Goal: Transaction & Acquisition: Purchase product/service

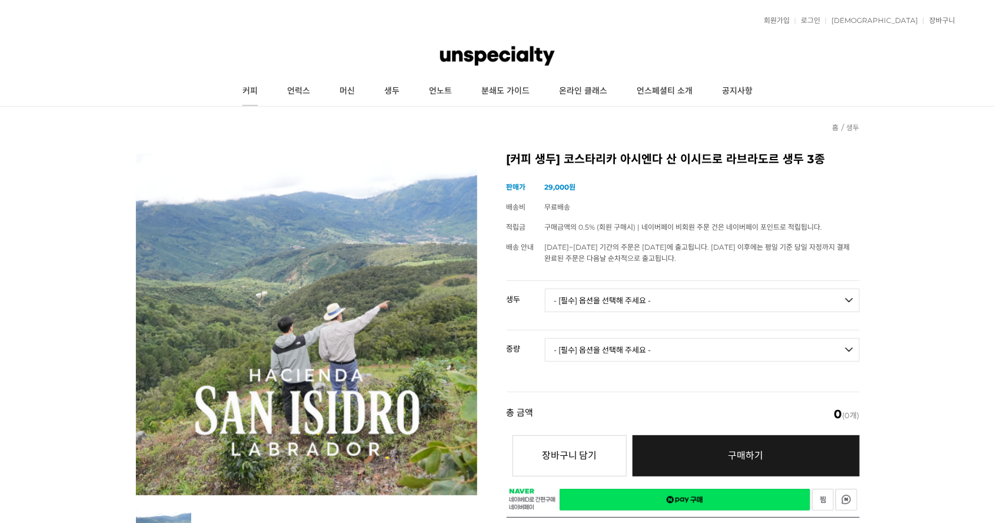
click at [240, 77] on link "커피" at bounding box center [250, 91] width 45 height 29
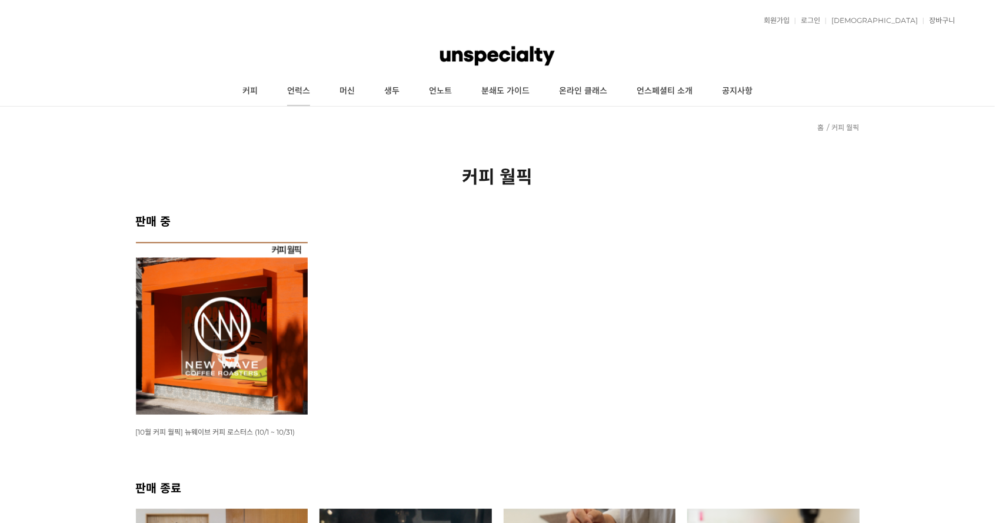
click at [295, 93] on link "언럭스" at bounding box center [299, 91] width 52 height 29
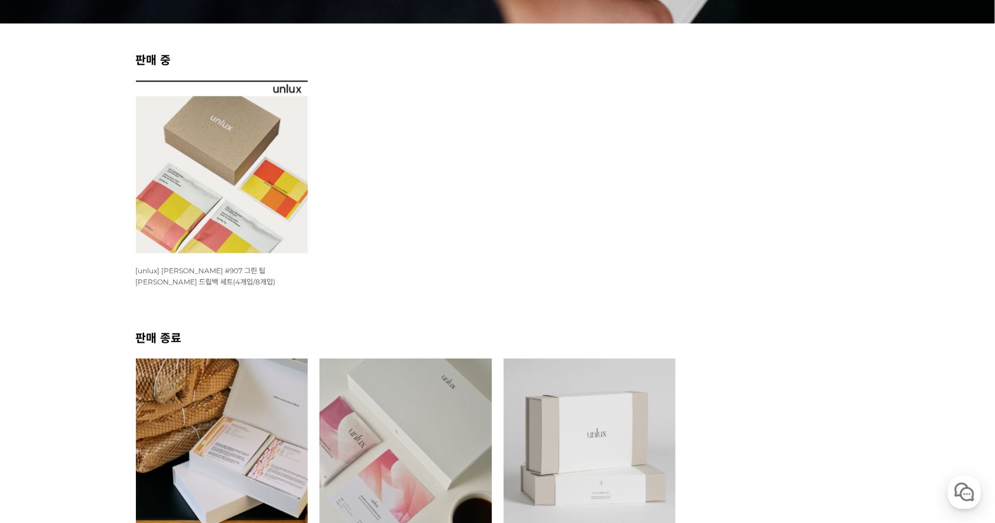
click at [112, 457] on div "뒤로가기 현재 위치 홈 unlux 판매 중 WISH ADD OPTION 상품명 : [unlux] 파나마 잰슨 #907 그린 팁 게이샤 워시드 …" at bounding box center [497, 161] width 995 height 916
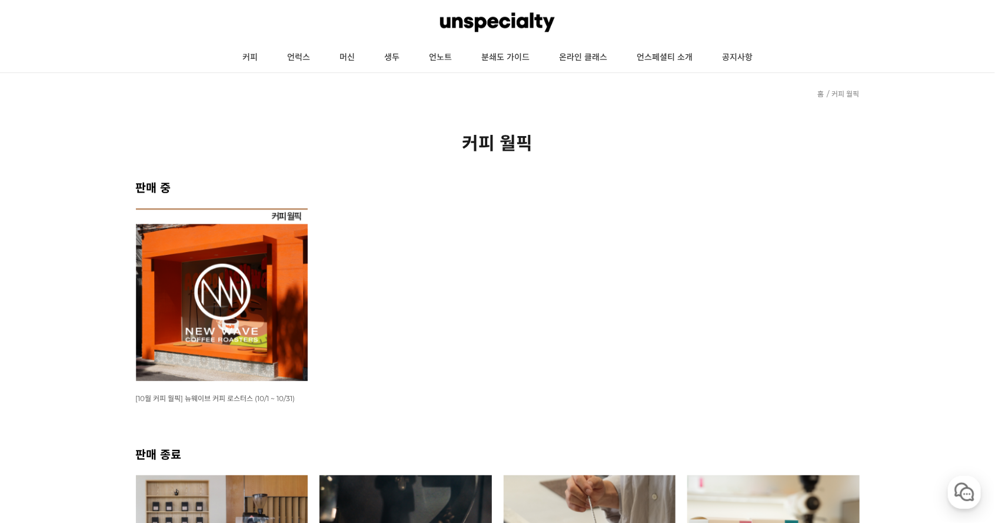
scroll to position [34, 0]
click at [177, 347] on img at bounding box center [222, 294] width 172 height 172
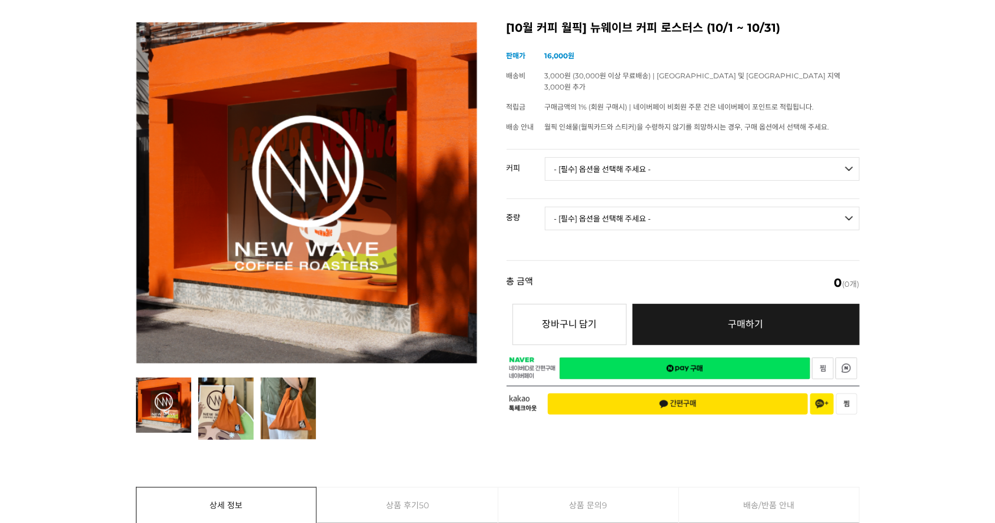
scroll to position [132, 0]
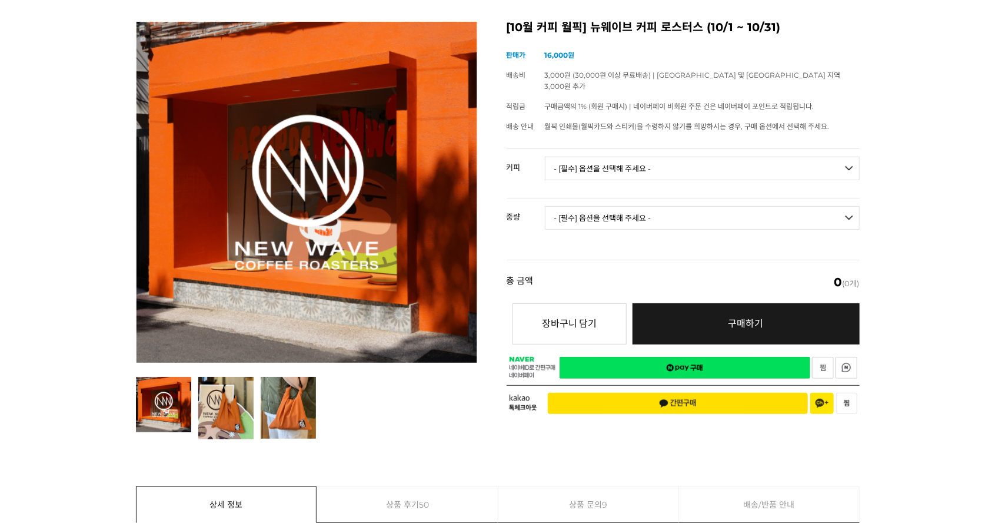
click at [589, 157] on select "- [필수] 옵션을 선택해 주세요 - ------------------- 언스페셜티 분쇄도 가이드 종이 받기 (주문 1건당 최대 1개 제공) …" at bounding box center [702, 169] width 315 height 24
select select "#1 브라질 산타 이네스 옐로우 버번 펄프드 내추럴"
click at [545, 157] on select "- [필수] 옵션을 선택해 주세요 - ------------------- 언스페셜티 분쇄도 가이드 종이 받기 (주문 1건당 최대 1개 제공) …" at bounding box center [702, 169] width 315 height 24
click at [575, 214] on select "- [필수] 옵션을 선택해 주세요 - ------------------- 200g" at bounding box center [702, 218] width 315 height 24
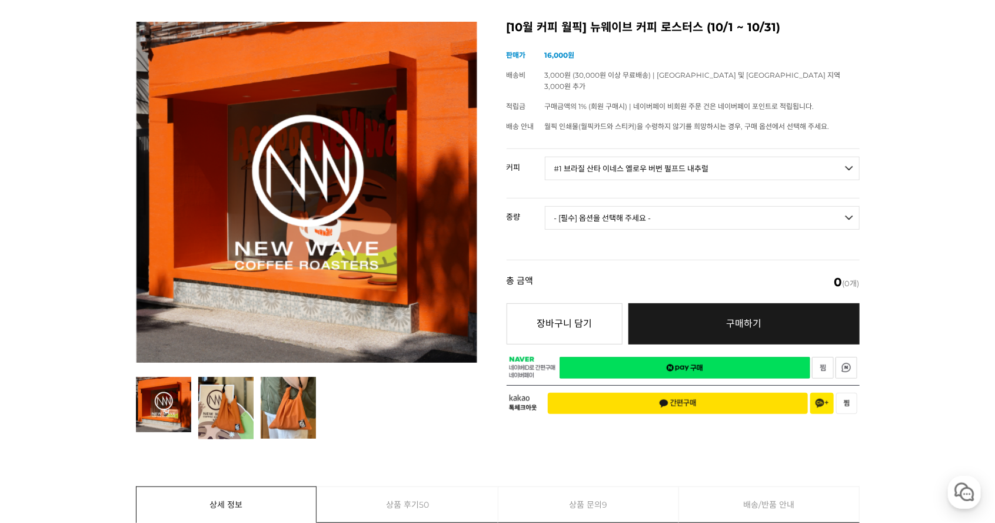
select select "200g"
click at [545, 206] on select "- [필수] 옵션을 선택해 주세요 - ------------------- 200g" at bounding box center [702, 218] width 315 height 24
select select "*"
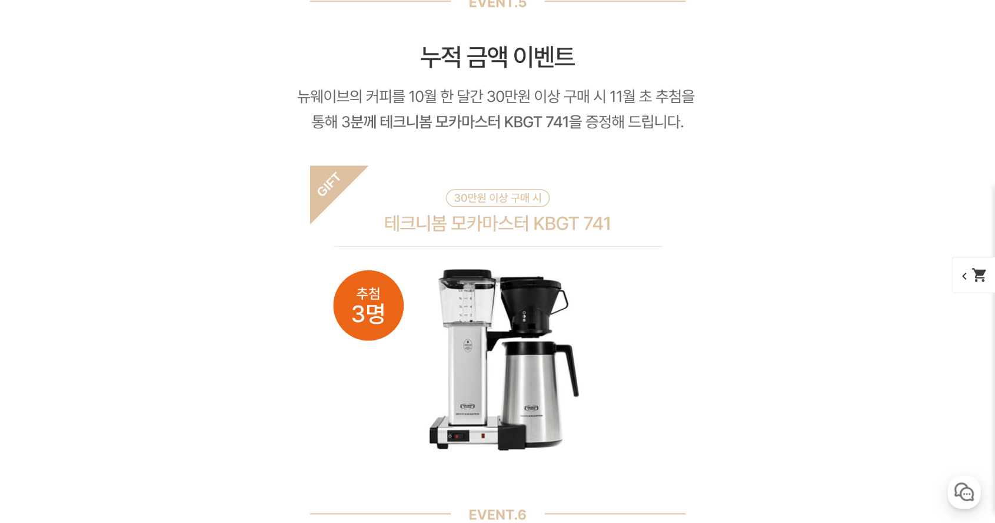
scroll to position [7827, 0]
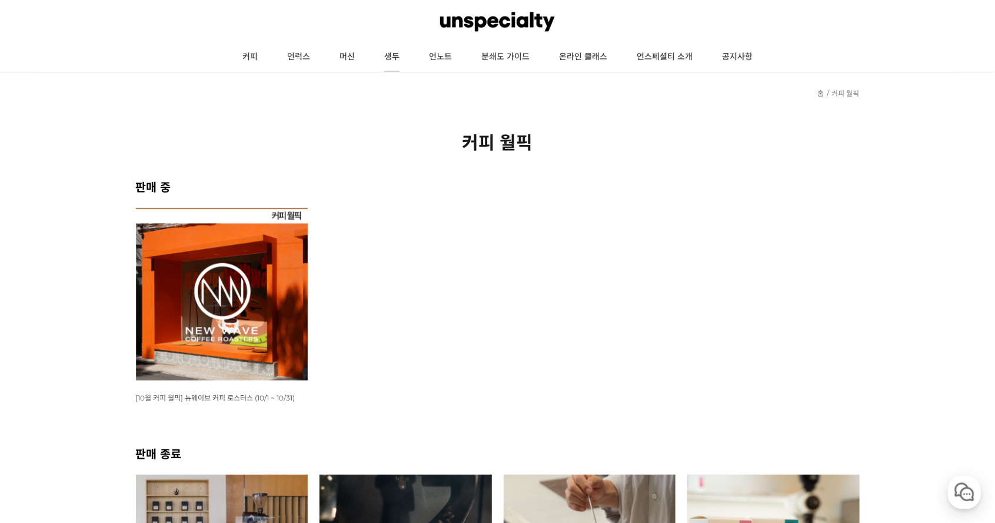
click at [397, 55] on link "생두" at bounding box center [392, 56] width 45 height 29
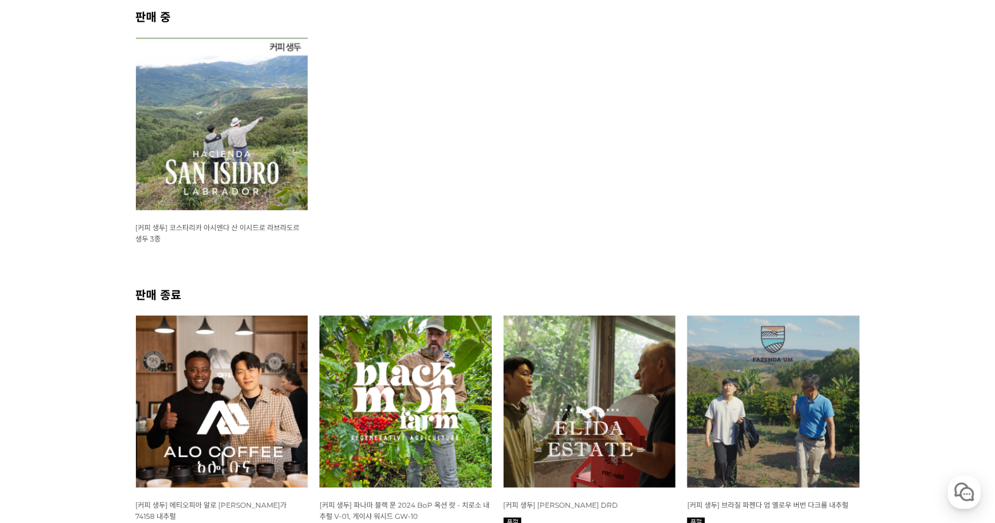
scroll to position [211, 0]
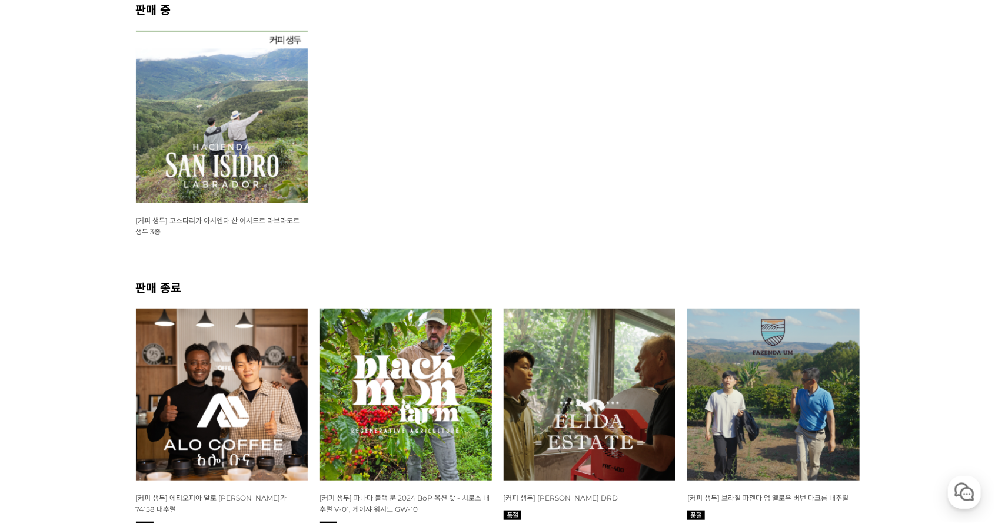
click at [195, 153] on img at bounding box center [222, 117] width 172 height 172
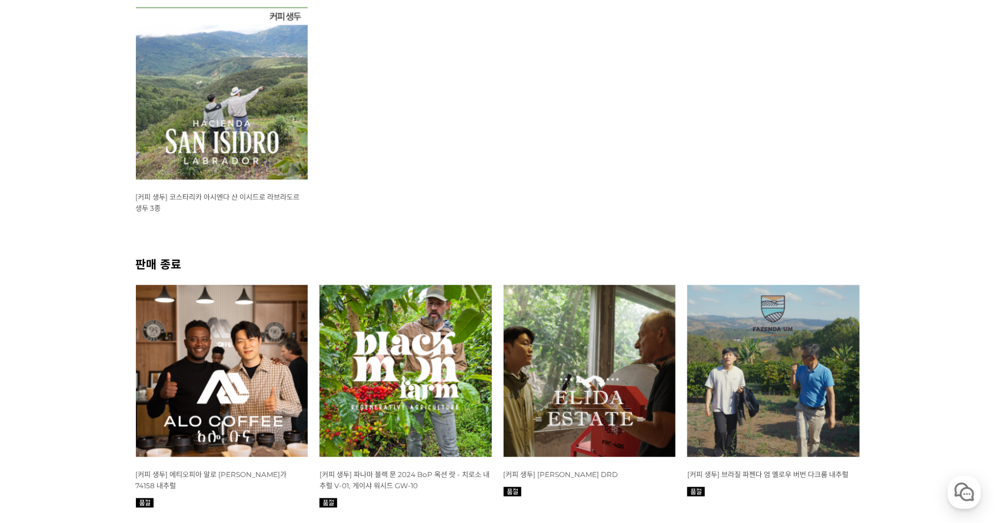
scroll to position [268, 0]
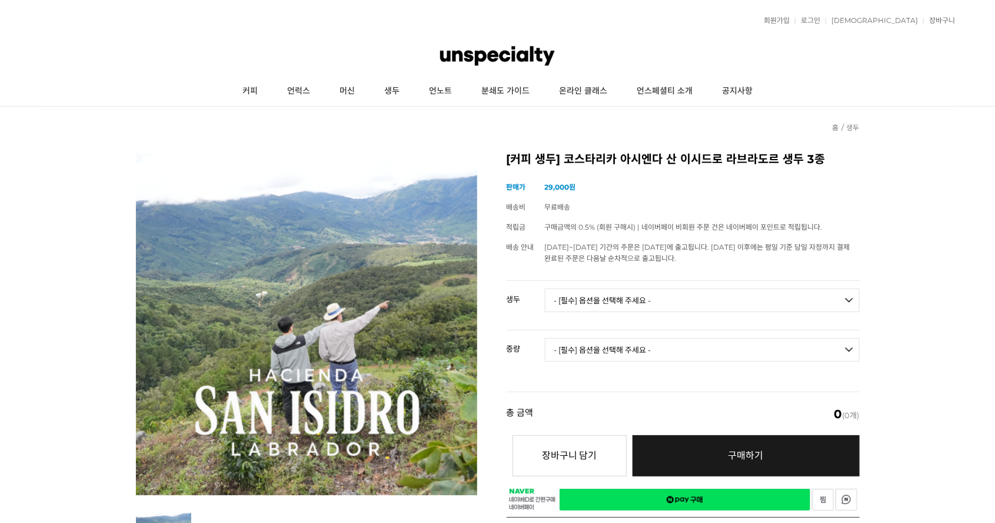
click at [573, 309] on select "- [필수] 옵션을 선택해 주세요 - ------------------- [GEOGRAPHIC_DATA] 아시엔다 산 이시드로 라브라도르 엘 …" at bounding box center [702, 300] width 315 height 24
select select "코스타리카 아시엔다 산 이시드로 라브라도르 엘 세드로 게이샤 무산소 내추럴"
click at [545, 288] on select "- [필수] 옵션을 선택해 주세요 - ------------------- [GEOGRAPHIC_DATA] 아시엔다 산 이시드로 라브라도르 엘 …" at bounding box center [702, 300] width 315 height 24
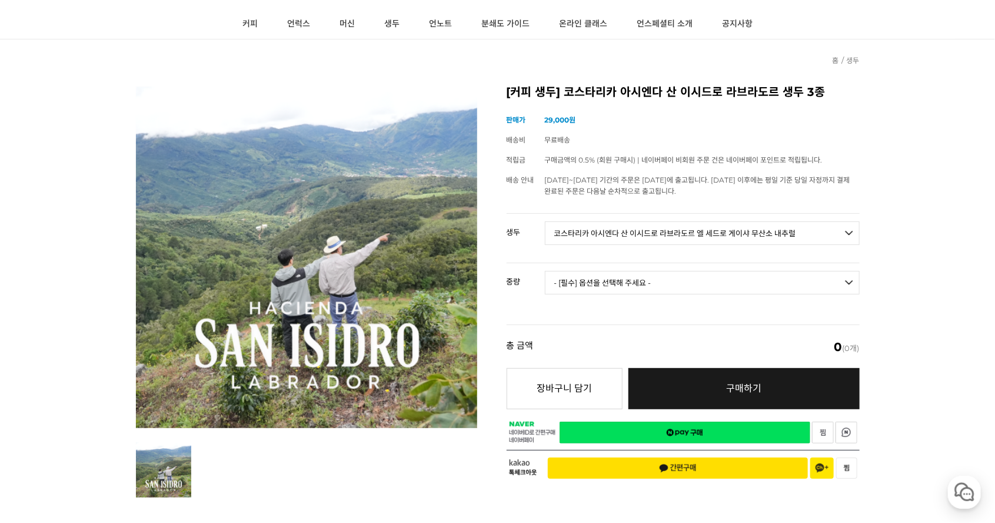
scroll to position [70, 0]
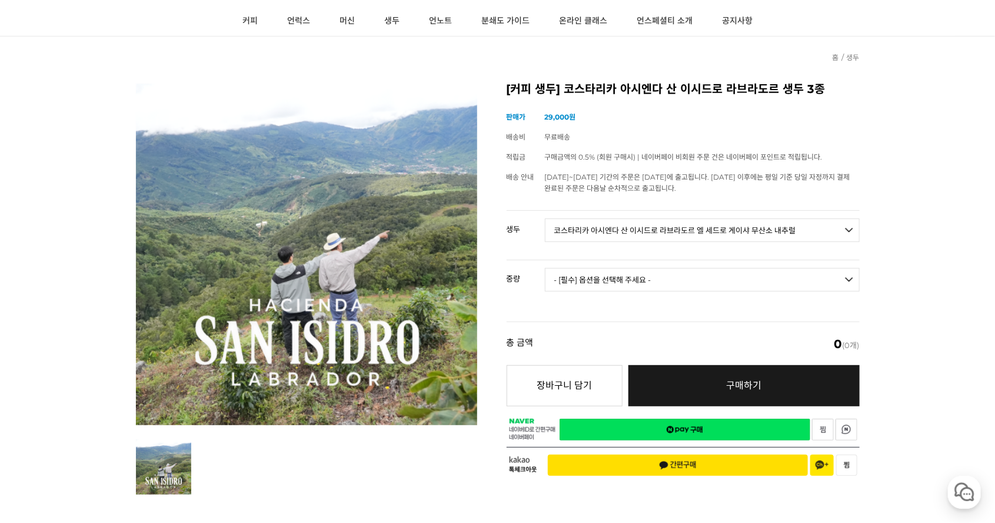
click at [590, 274] on select "- [필수] 옵션을 선택해 주세요 - ------------------- 500g 1kg" at bounding box center [702, 280] width 315 height 24
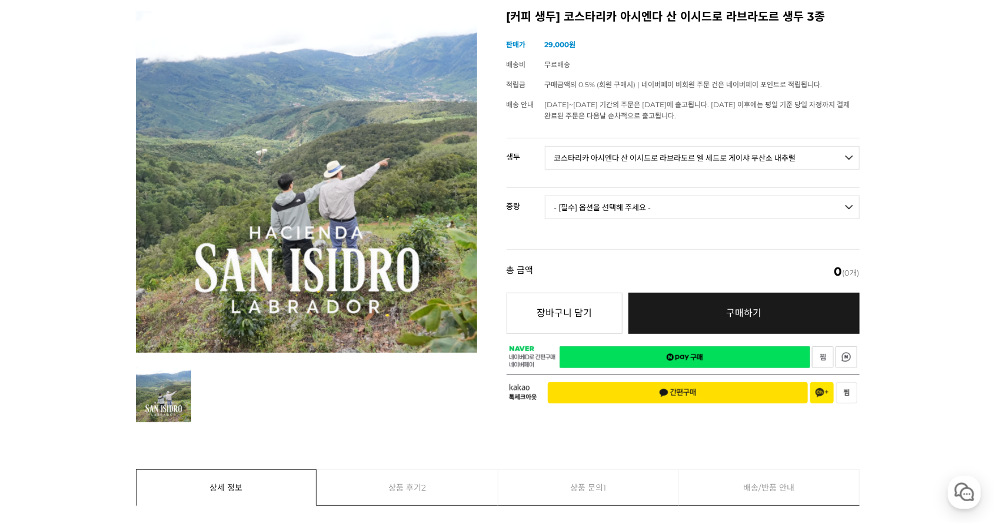
scroll to position [144, 0]
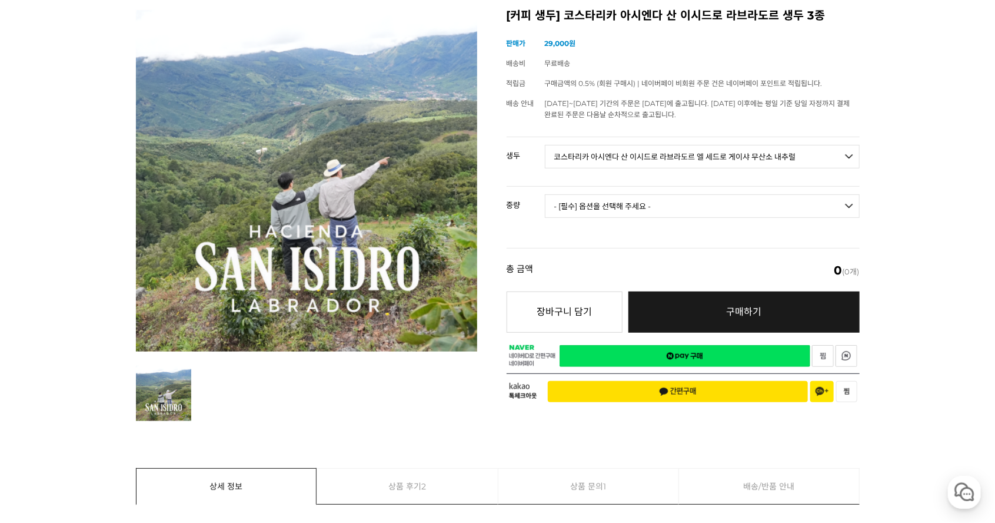
click at [577, 208] on select "- [필수] 옵션을 선택해 주세요 - ------------------- 500g 1kg" at bounding box center [702, 206] width 315 height 24
select select "500g"
click at [545, 194] on select "- [필수] 옵션을 선택해 주세요 - ------------------- 500g 1kg" at bounding box center [702, 206] width 315 height 24
select select "*"
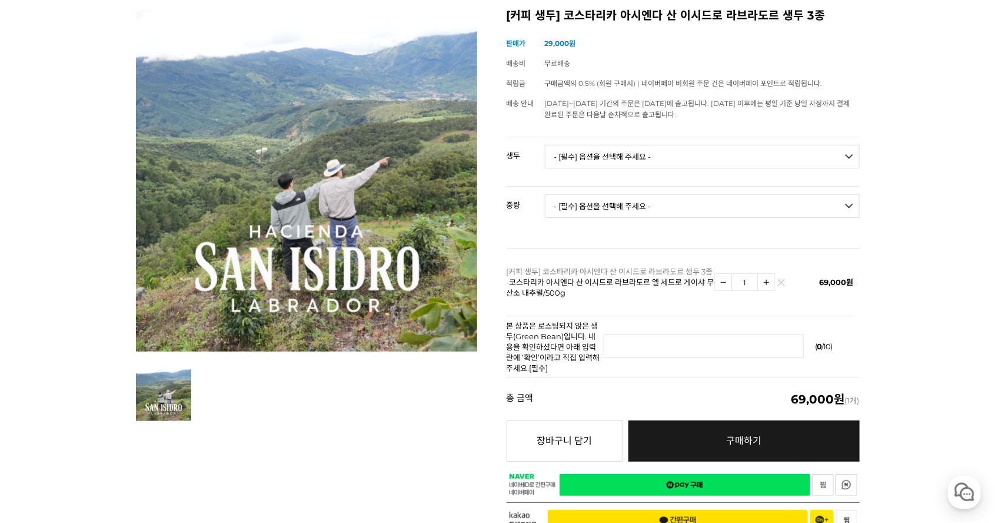
click at [575, 210] on select "- [필수] 옵션을 선택해 주세요 - ------------------- 500g 1kg" at bounding box center [702, 206] width 315 height 24
select select "1kg"
click at [545, 194] on select "- [필수] 옵션을 선택해 주세요 - ------------------- 500g 1kg" at bounding box center [702, 206] width 315 height 24
select select "*"
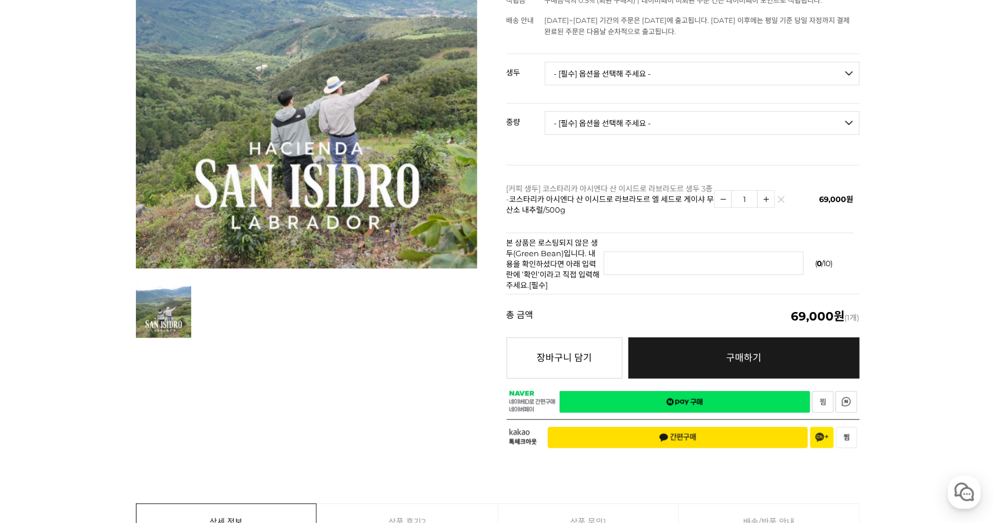
scroll to position [226, 0]
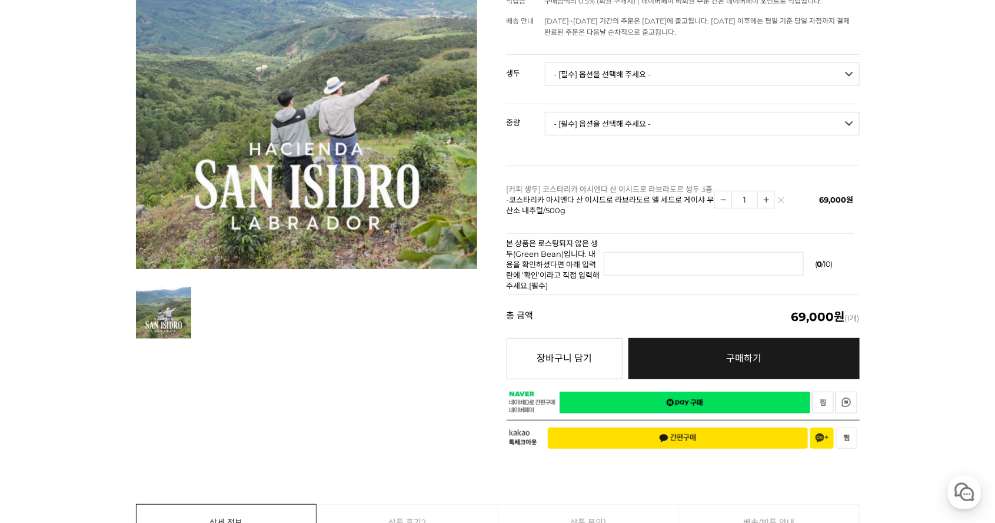
click at [583, 118] on select "- [필수] 옵션을 선택해 주세요 - ------------------- 500g 1kg" at bounding box center [702, 124] width 315 height 24
select select "1kg"
click at [545, 112] on select "- [필수] 옵션을 선택해 주세요 - ------------------- 500g 1kg" at bounding box center [702, 124] width 315 height 24
select select "*"
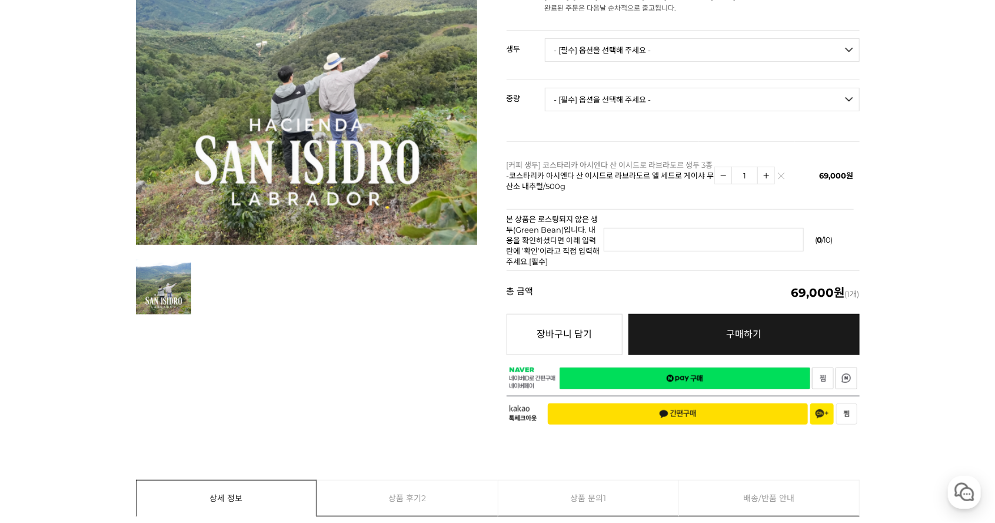
scroll to position [251, 0]
click at [783, 180] on img at bounding box center [781, 178] width 6 height 6
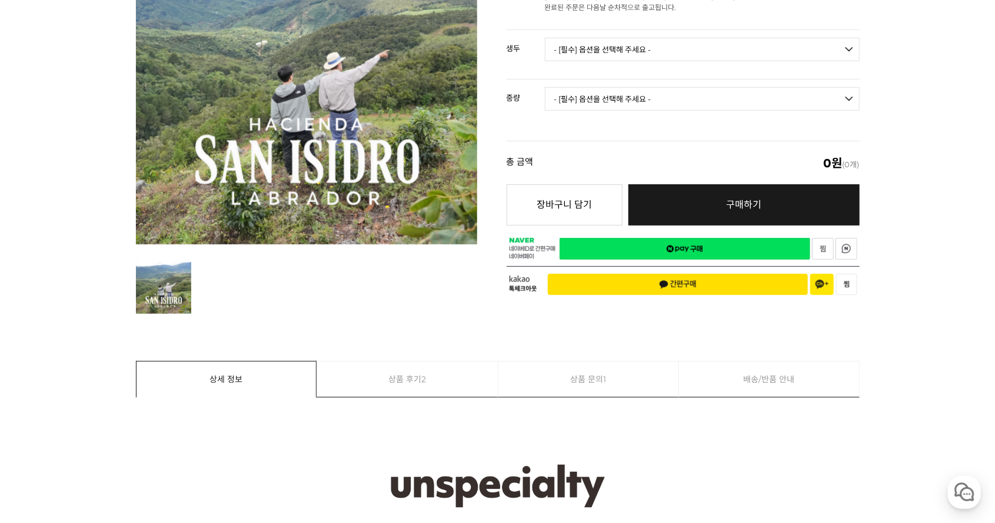
click at [621, 91] on select "- [필수] 옵션을 선택해 주세요 - ------------------- 500g 1kg" at bounding box center [702, 99] width 315 height 24
select select "1kg"
click at [545, 87] on select "- [필수] 옵션을 선택해 주세요 - ------------------- 500g 1kg" at bounding box center [702, 99] width 315 height 24
select select "*"
click at [585, 98] on select "- [필수] 옵션을 선택해 주세요 - ------------------- 500g 1kg" at bounding box center [702, 99] width 315 height 24
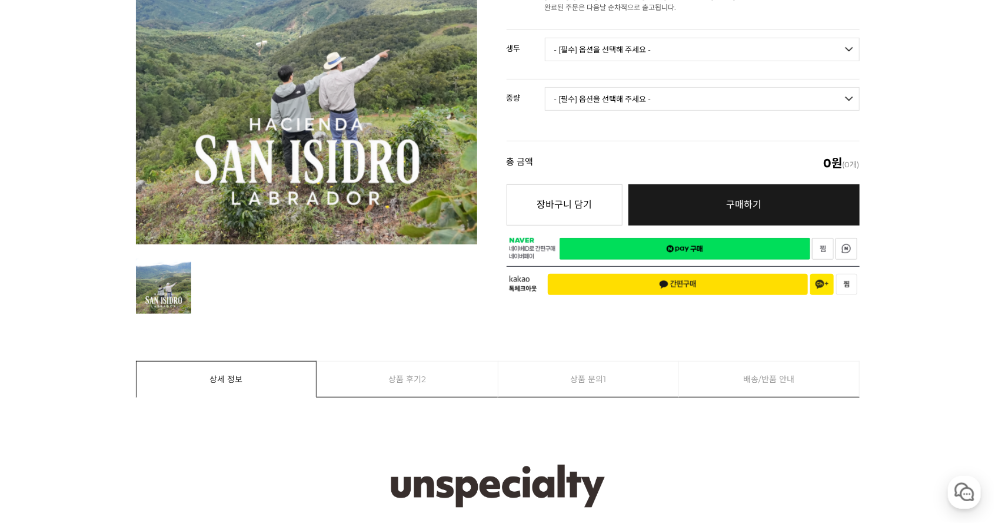
select select "1kg"
click at [545, 87] on select "- [필수] 옵션을 선택해 주세요 - ------------------- 500g 1kg" at bounding box center [702, 99] width 315 height 24
select select "*"
click at [573, 104] on select "- [필수] 옵션을 선택해 주세요 - ------------------- 500g 1kg" at bounding box center [702, 99] width 315 height 24
select select "500g"
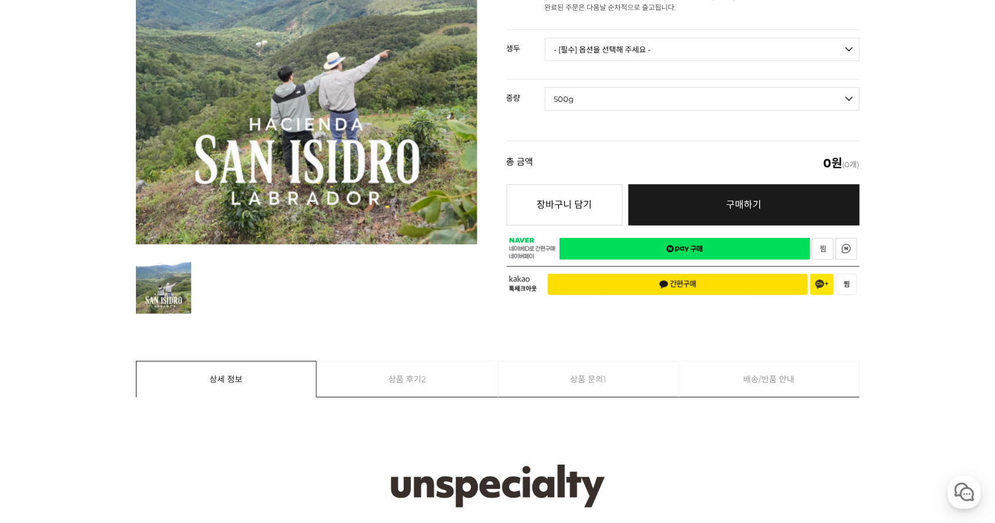
click at [545, 87] on select "- [필수] 옵션을 선택해 주세요 - ------------------- 500g 1kg" at bounding box center [702, 99] width 315 height 24
select select "*"
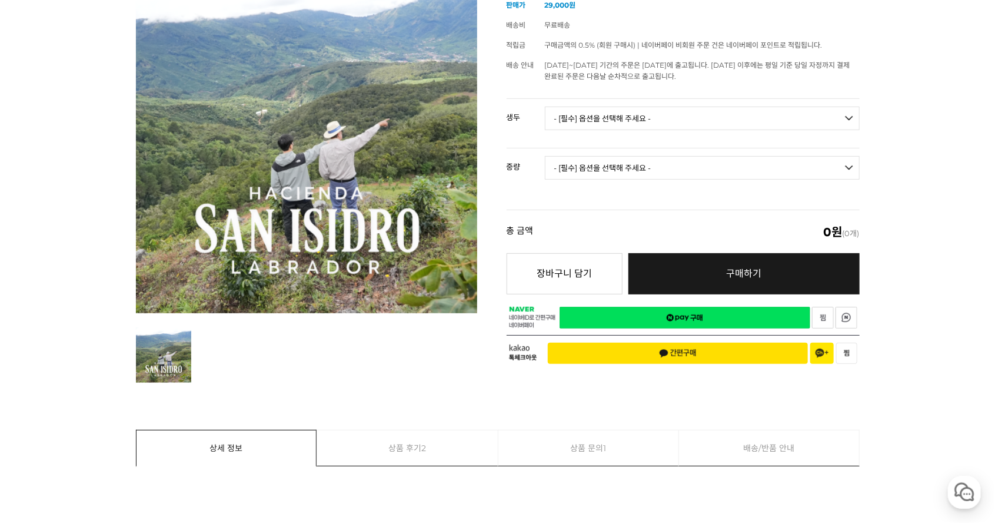
scroll to position [181, 0]
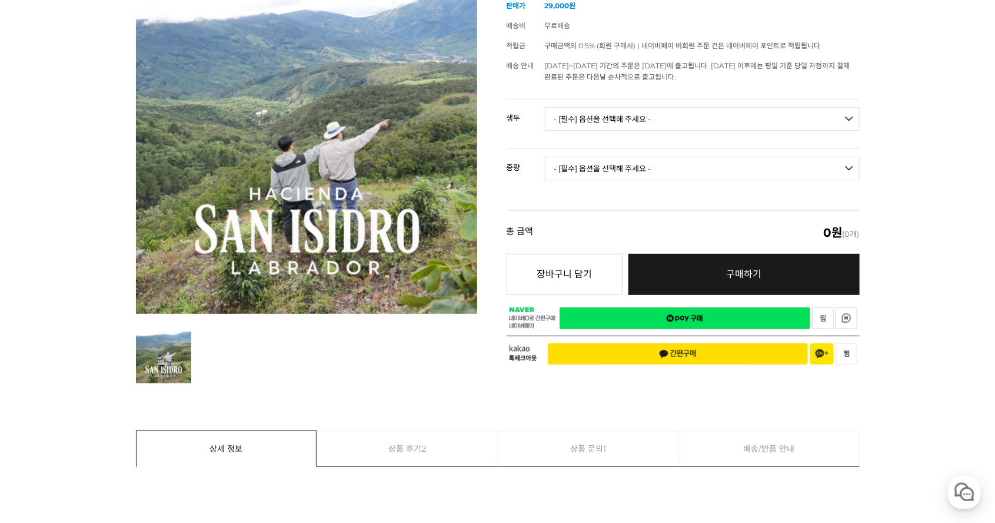
click at [578, 125] on select "- [필수] 옵션을 선택해 주세요 - ------------------- [GEOGRAPHIC_DATA] 아시엔다 산 이시드로 라브라도르 엘 …" at bounding box center [702, 119] width 315 height 24
select select "코스타리카 아시엔다 산 이시드로 라브라도르 엘 세드로 게이샤 무산소 내추럴"
click at [545, 107] on select "- [필수] 옵션을 선택해 주세요 - ------------------- [GEOGRAPHIC_DATA] 아시엔다 산 이시드로 라브라도르 엘 …" at bounding box center [702, 119] width 315 height 24
click at [569, 171] on select "- [필수] 옵션을 선택해 주세요 - ------------------- 500g 1kg" at bounding box center [702, 169] width 315 height 24
select select "1kg"
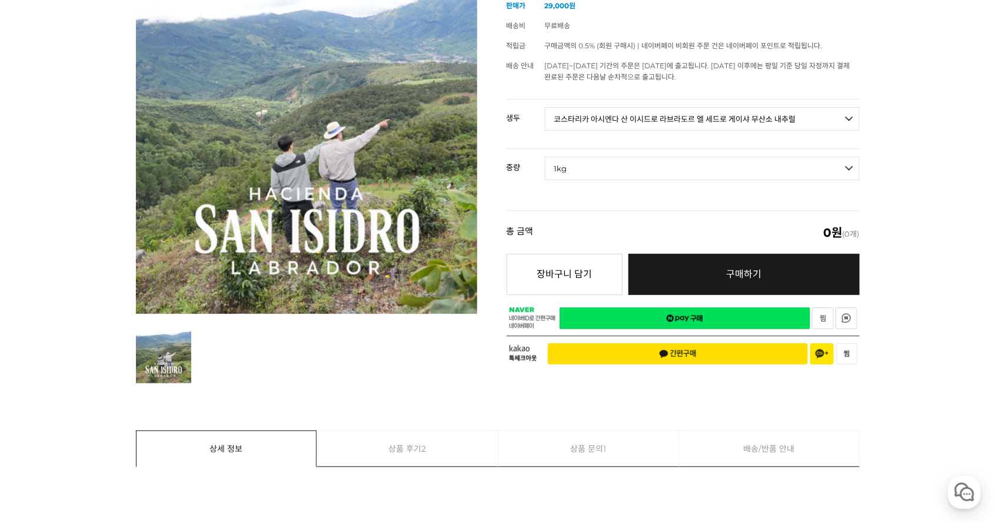
click at [545, 157] on select "- [필수] 옵션을 선택해 주세요 - ------------------- 500g 1kg" at bounding box center [702, 169] width 315 height 24
select select "*"
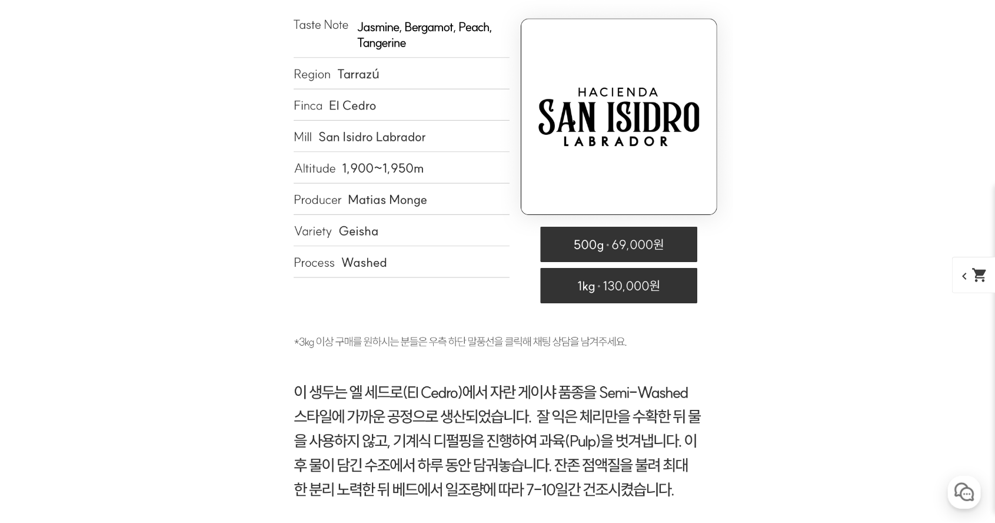
scroll to position [5494, 0]
